Goal: Check status: Check status

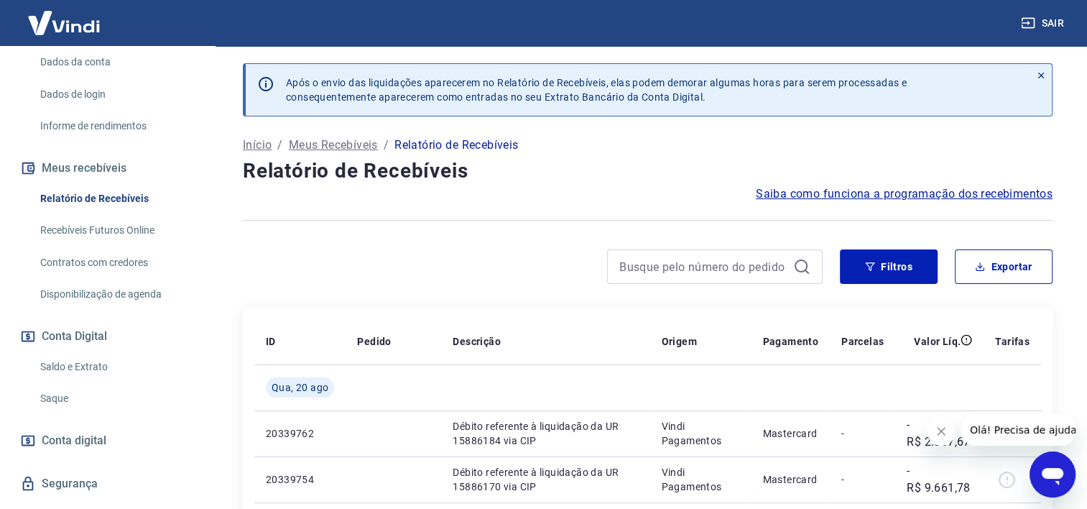
scroll to position [216, 0]
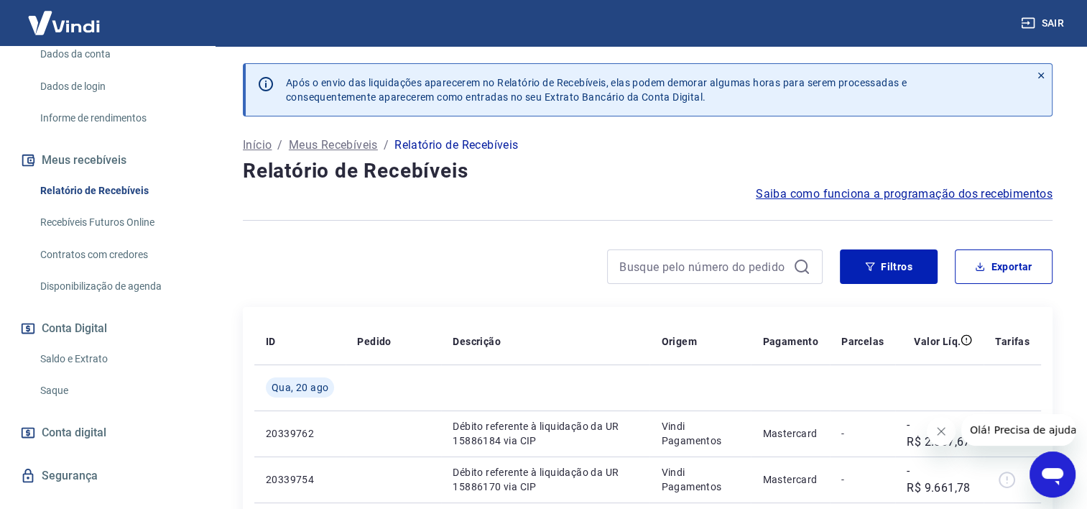
click at [86, 374] on link "Saldo e Extrato" at bounding box center [115, 358] width 163 height 29
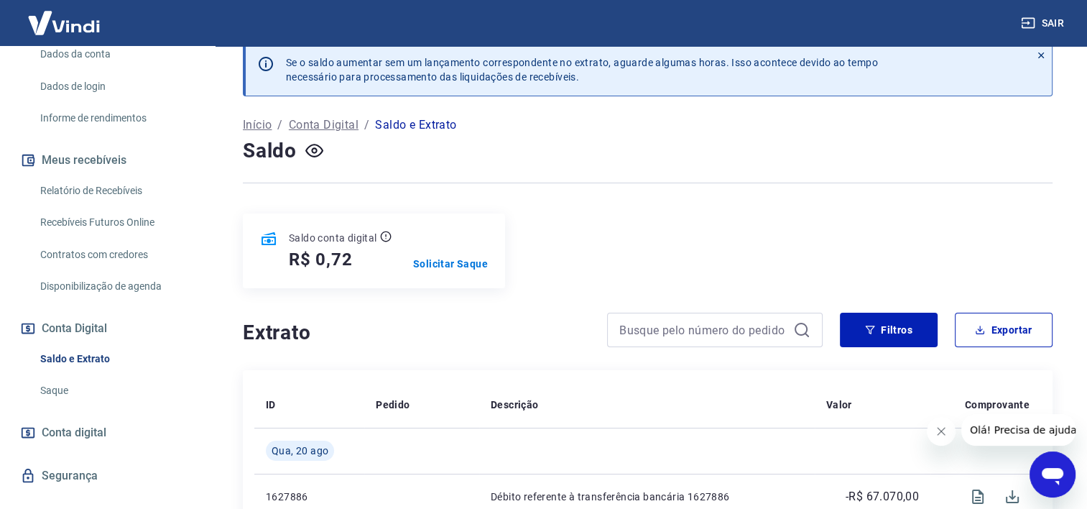
scroll to position [144, 0]
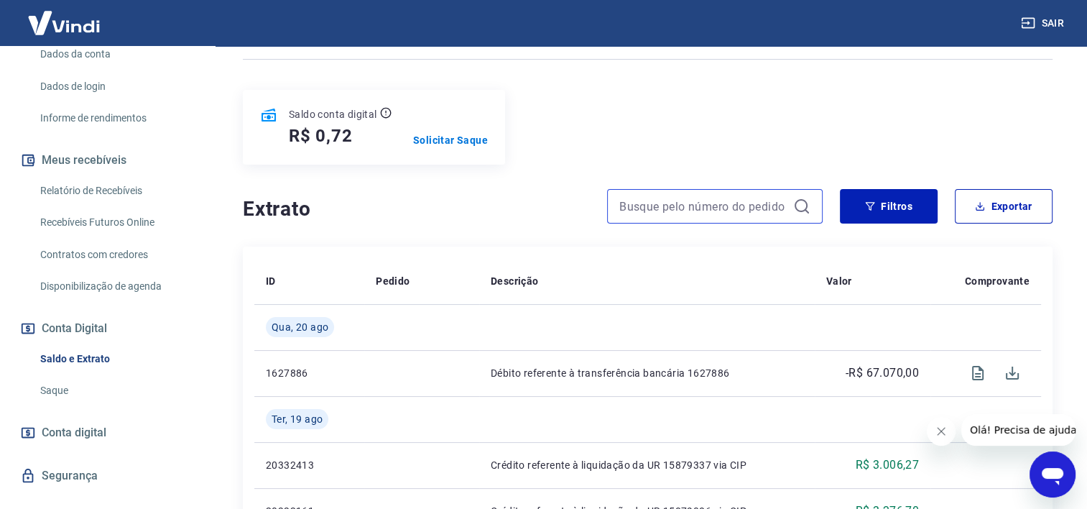
click at [673, 216] on input at bounding box center [703, 206] width 168 height 22
paste input "175405740974"
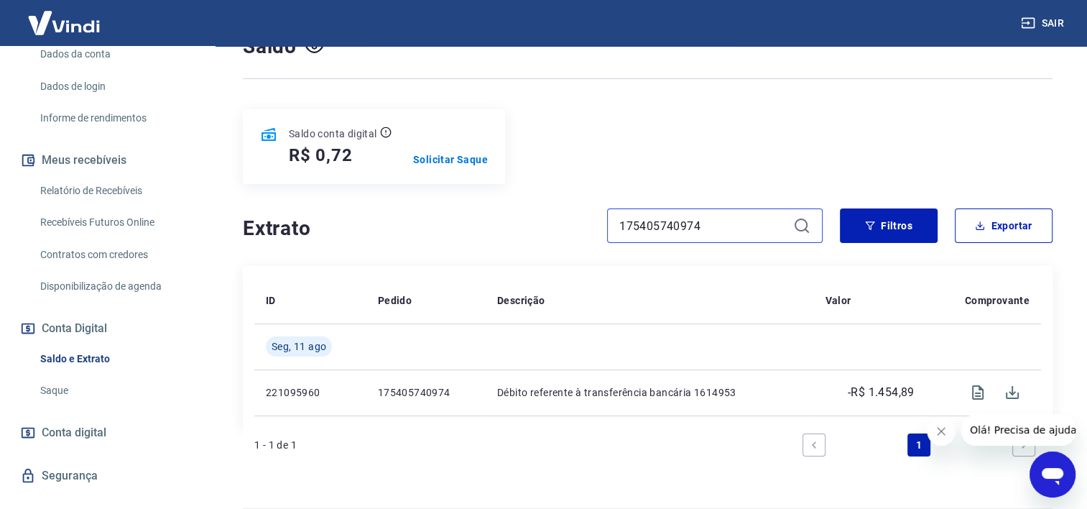
scroll to position [167, 0]
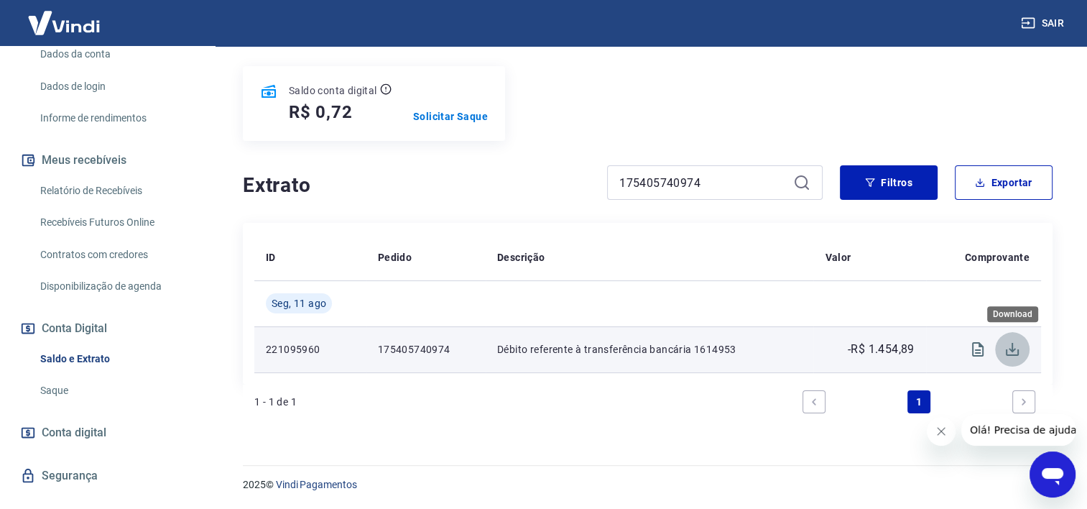
click at [1011, 354] on icon "Download" at bounding box center [1012, 349] width 13 height 13
click at [974, 354] on icon "Visualizar" at bounding box center [977, 349] width 17 height 17
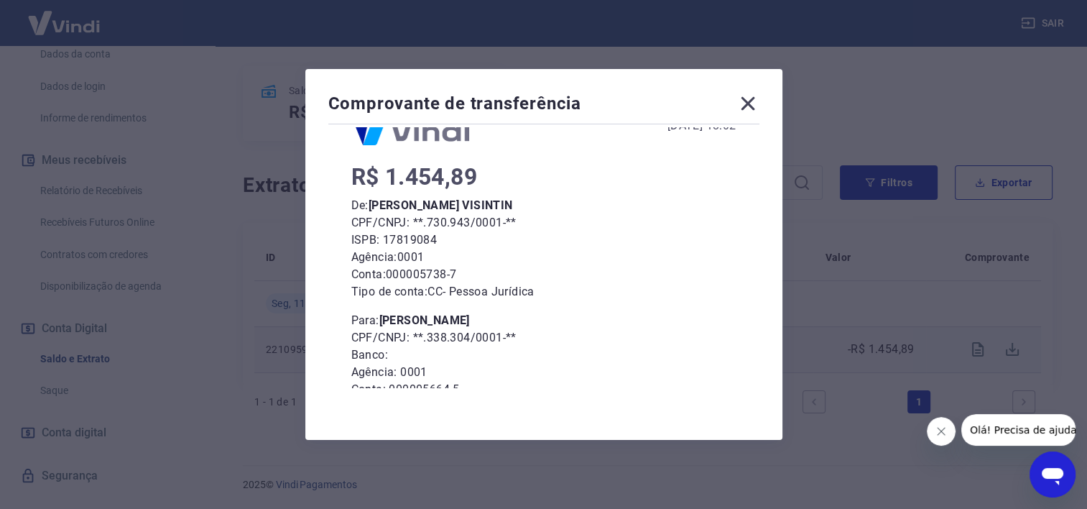
scroll to position [0, 0]
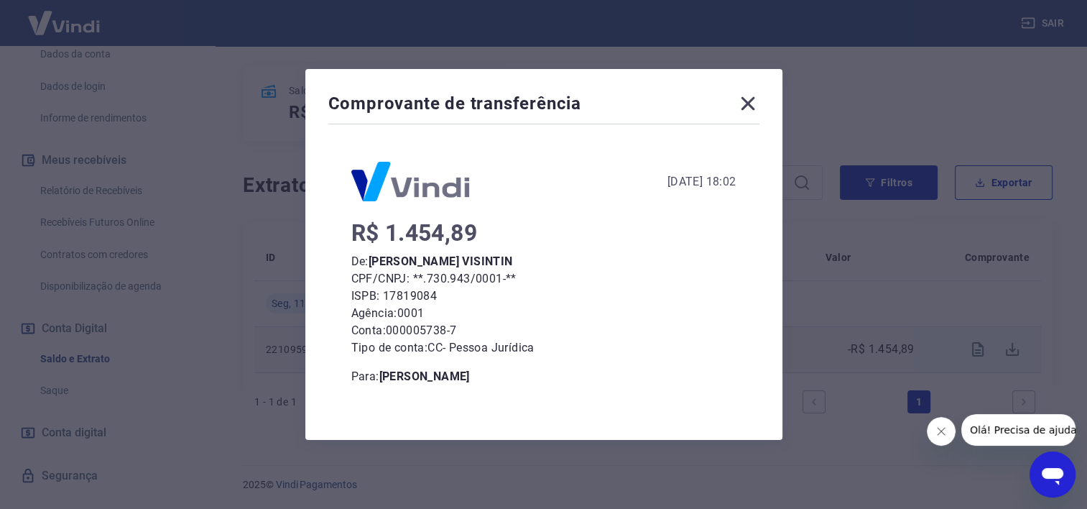
click at [750, 105] on icon at bounding box center [748, 103] width 23 height 23
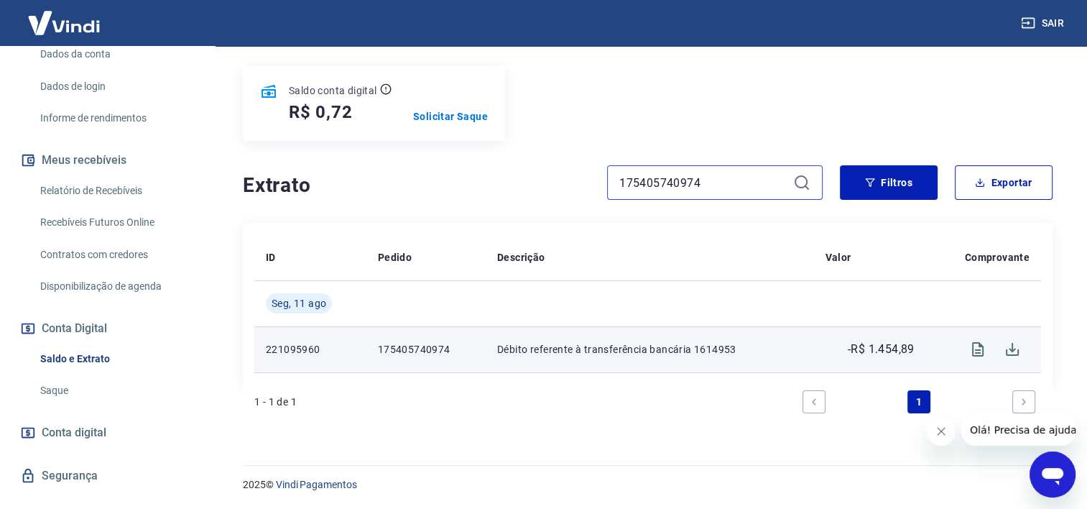
drag, startPoint x: 716, startPoint y: 176, endPoint x: 594, endPoint y: 177, distance: 122.2
click at [594, 177] on div "Extrato 175405740974" at bounding box center [533, 182] width 580 height 34
paste input "2072"
type input "2072"
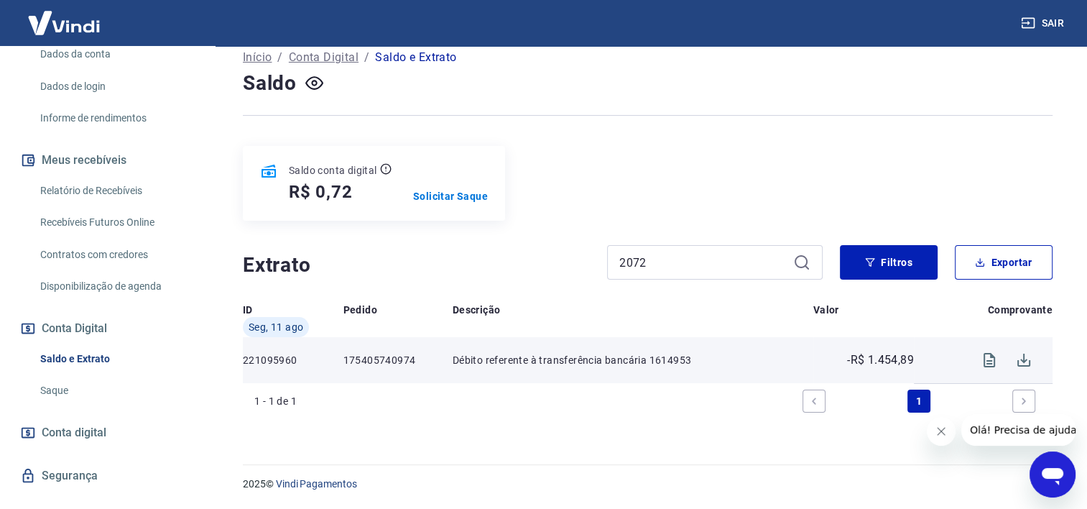
click at [802, 184] on div "Se o saldo aumentar sem um lançamento correspondente no extrato, aguarde alguma…" at bounding box center [648, 202] width 844 height 489
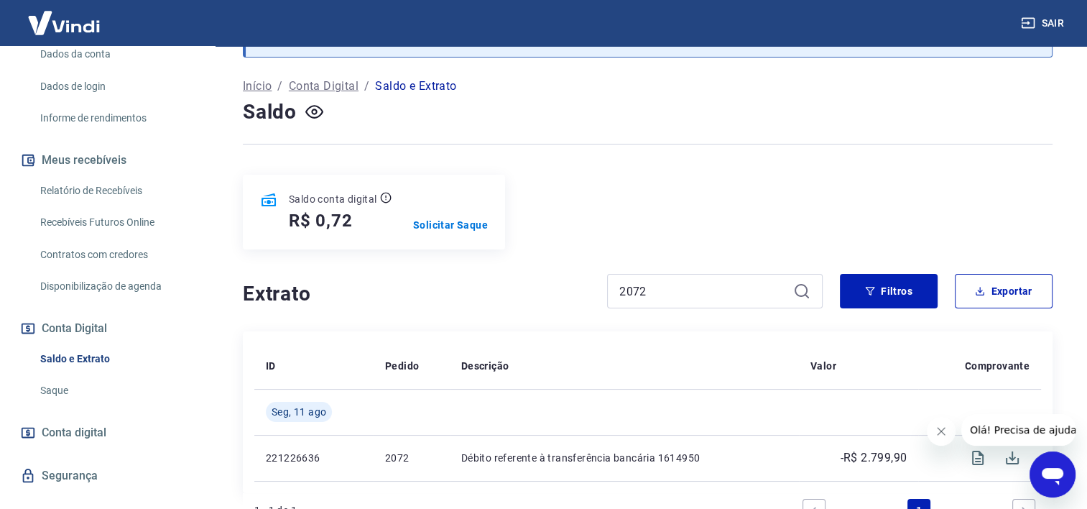
scroll to position [144, 0]
